Goal: Find specific page/section: Find specific page/section

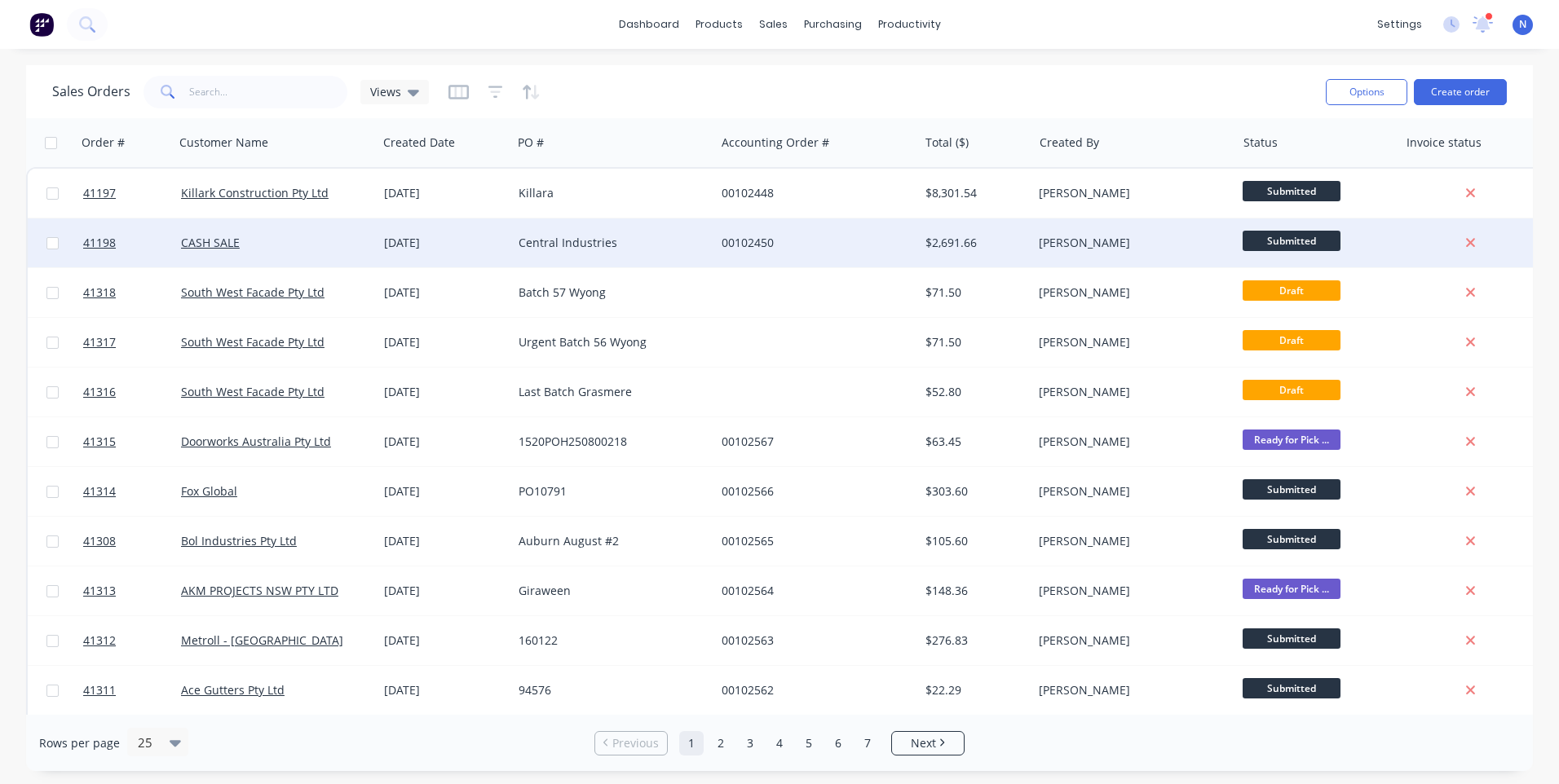
click at [575, 252] on div "Central Industries" at bounding box center [613, 243] width 203 height 49
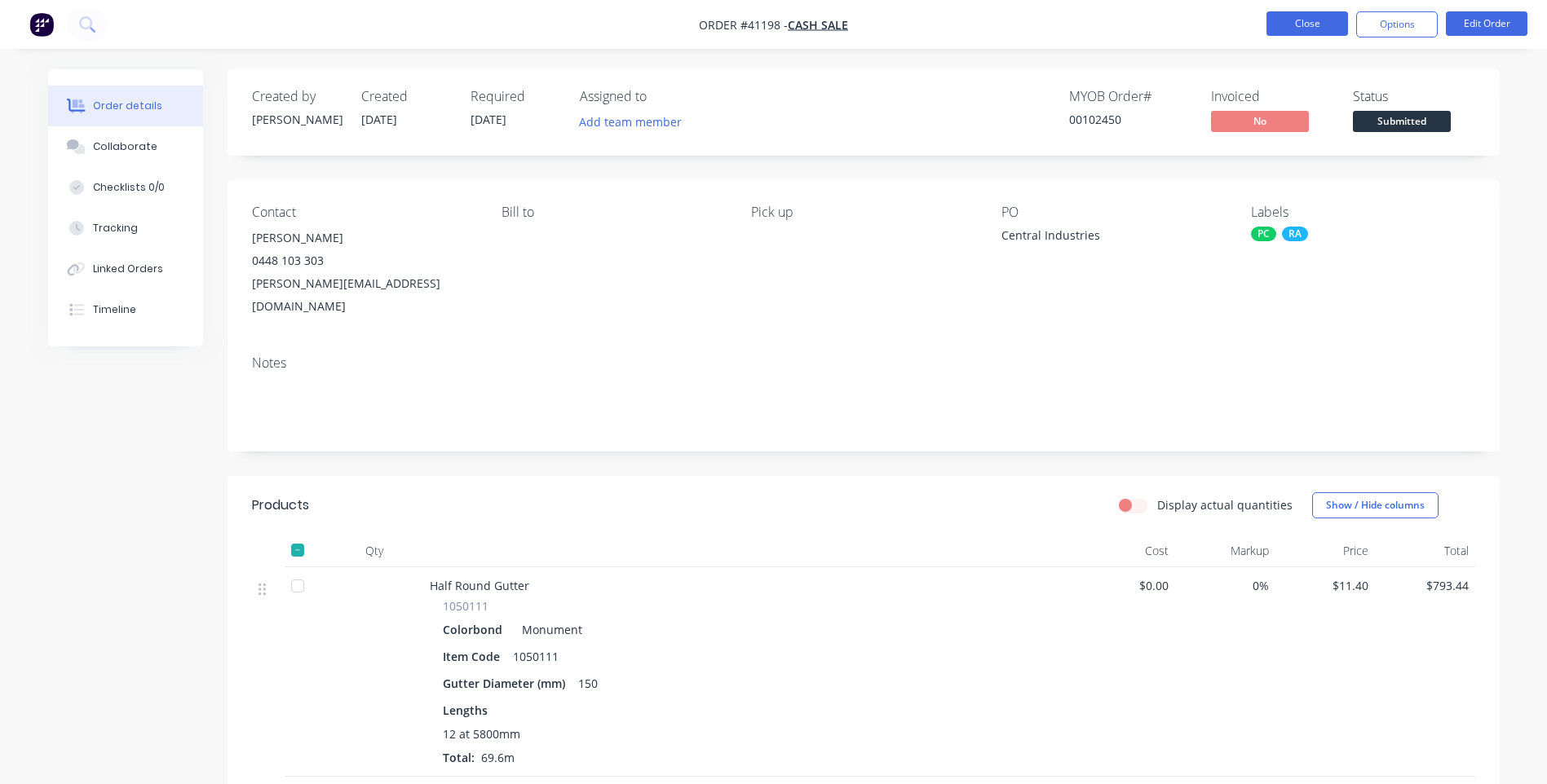
click at [1302, 27] on button "Close" at bounding box center [1308, 23] width 82 height 24
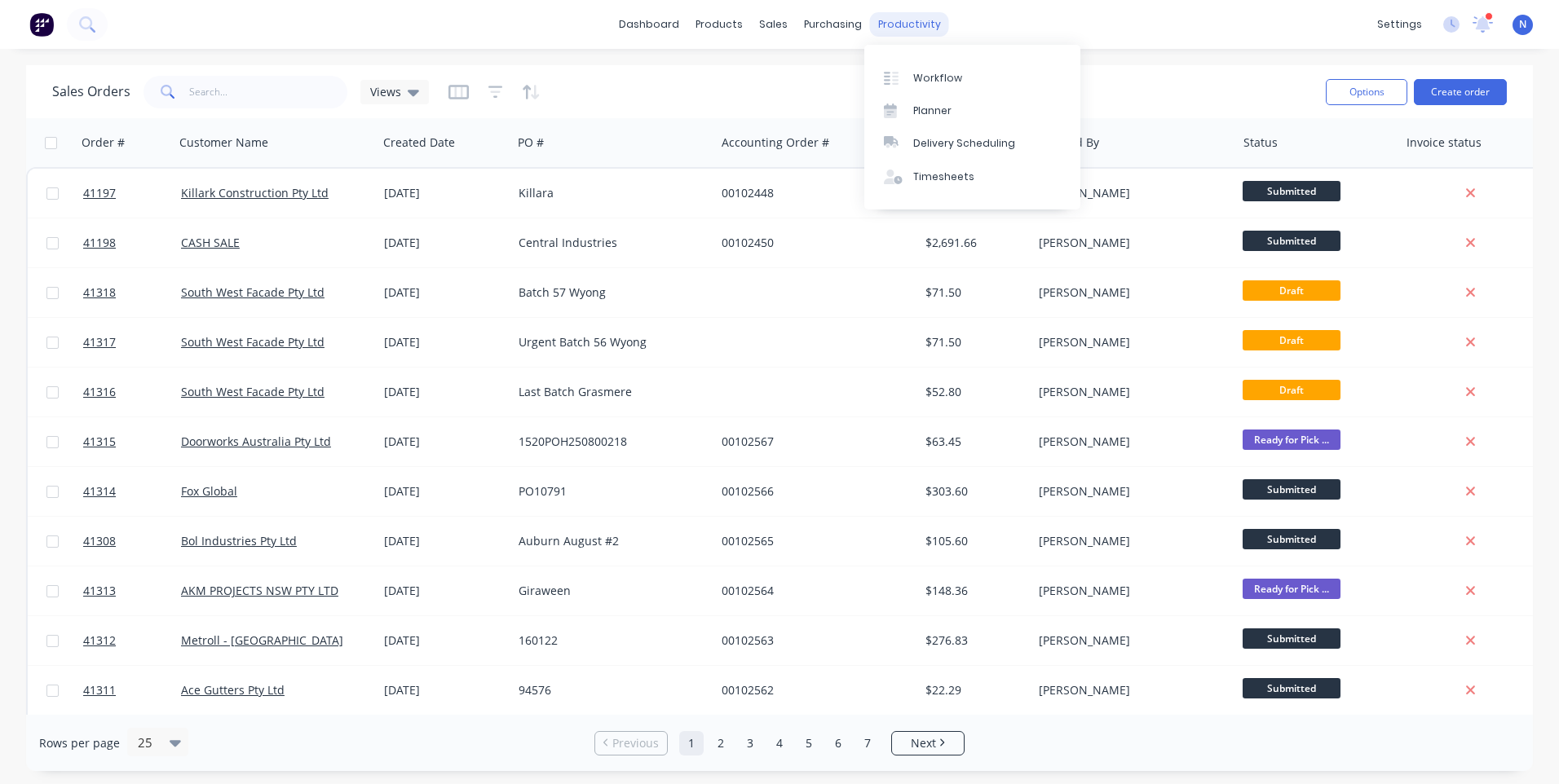
click at [917, 25] on div "productivity" at bounding box center [909, 24] width 79 height 24
click at [944, 83] on div "Workflow" at bounding box center [938, 78] width 49 height 15
